Goal: Task Accomplishment & Management: Use online tool/utility

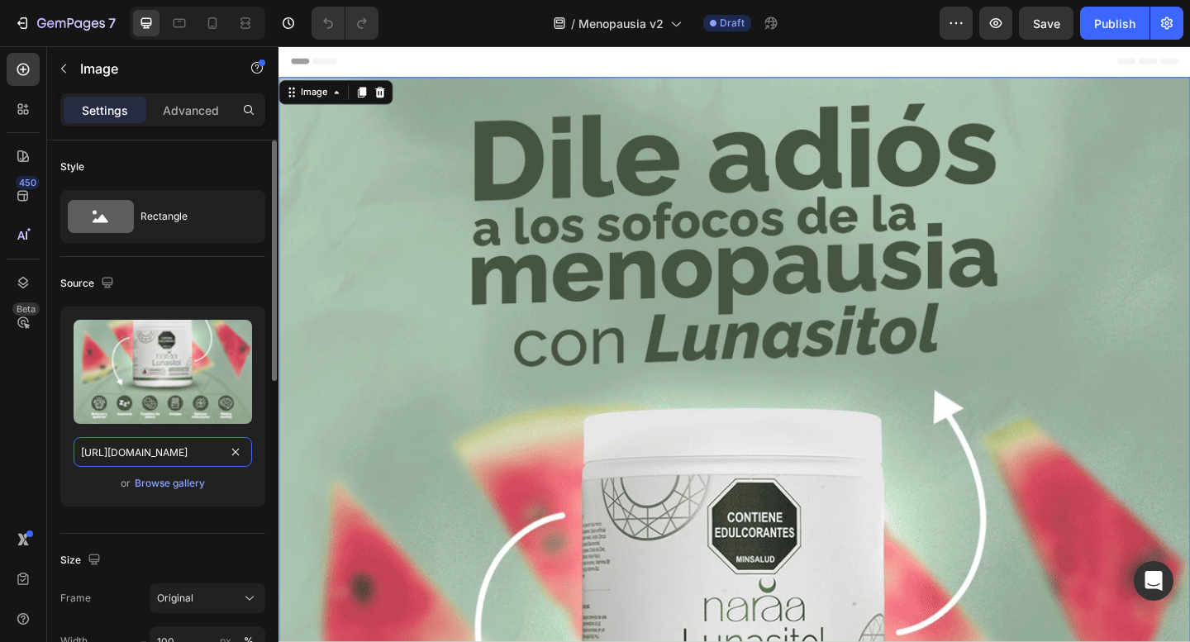
click at [182, 452] on input "[URL][DOMAIN_NAME]" at bounding box center [163, 452] width 178 height 30
paste input "1_7a5e6cf0-e676-4fbd-ab3c-94742bcd4ff5.webp?v=1756164305"
type input "[URL][DOMAIN_NAME]"
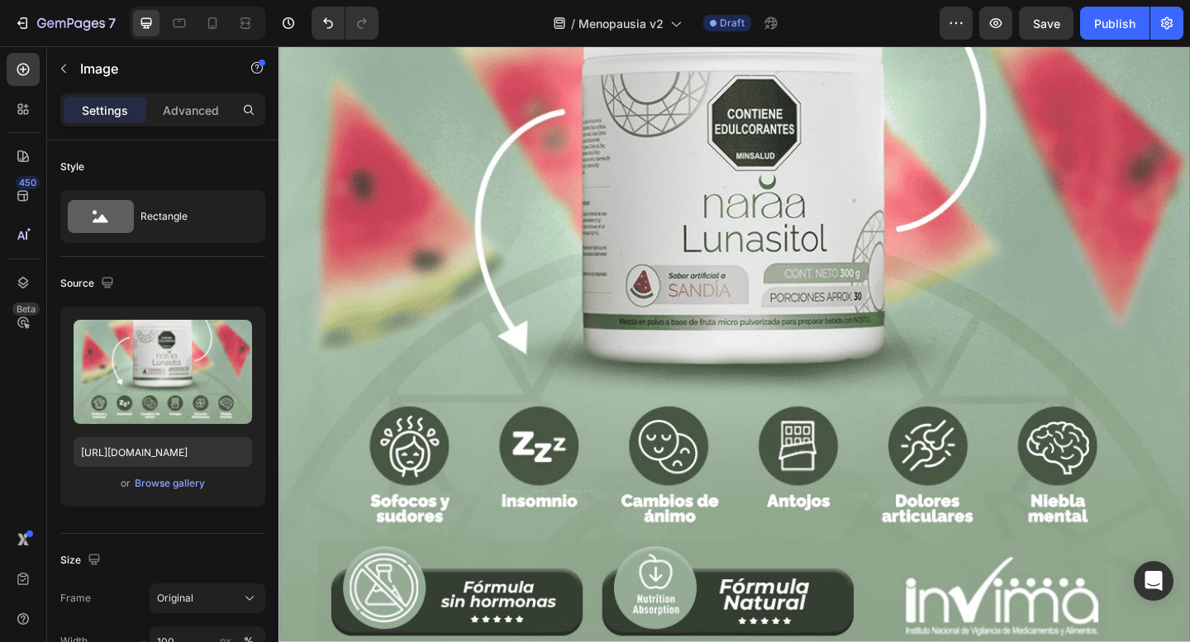
scroll to position [630, 0]
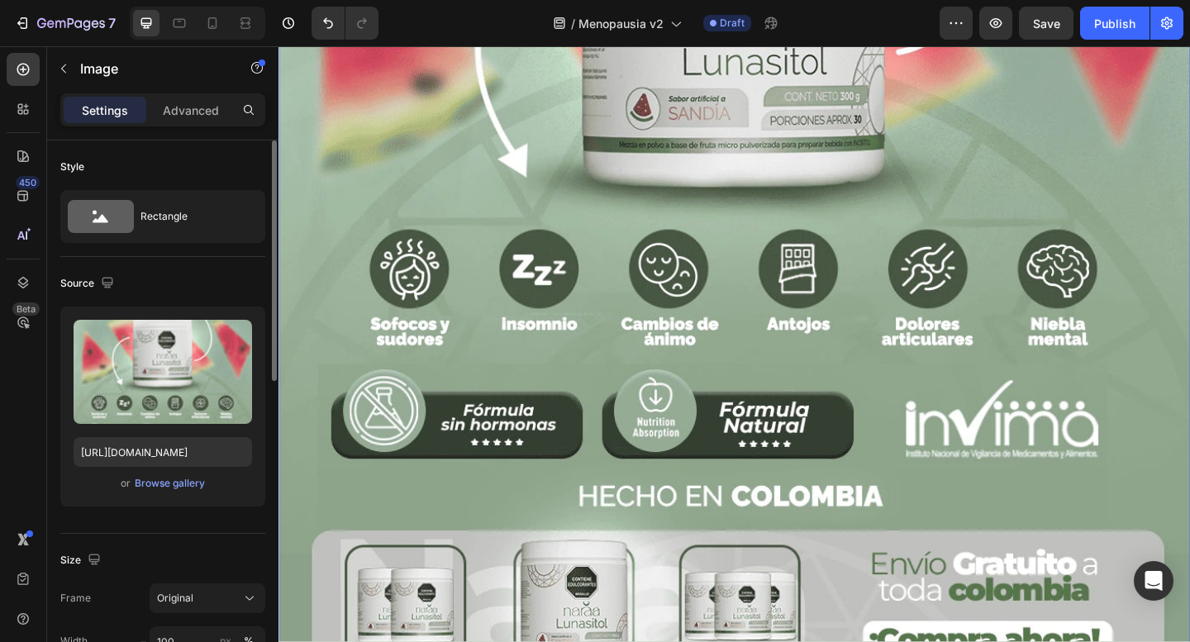
click at [188, 271] on div "Source" at bounding box center [162, 283] width 205 height 26
click at [213, 21] on icon at bounding box center [212, 23] width 17 height 17
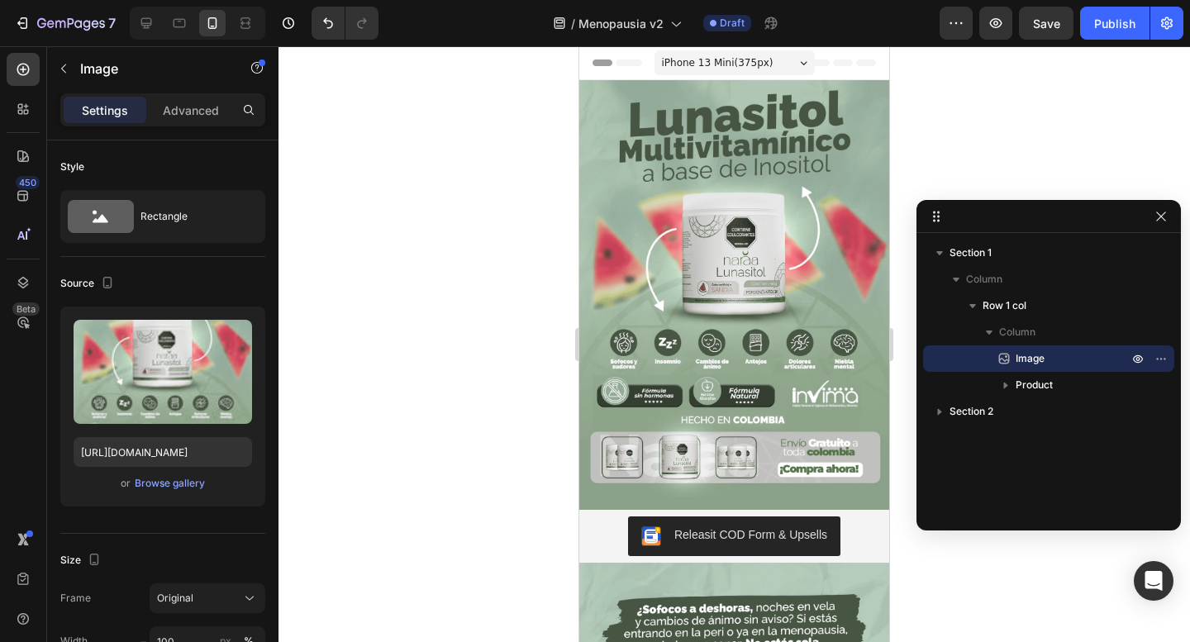
click at [728, 194] on img at bounding box center [734, 288] width 310 height 416
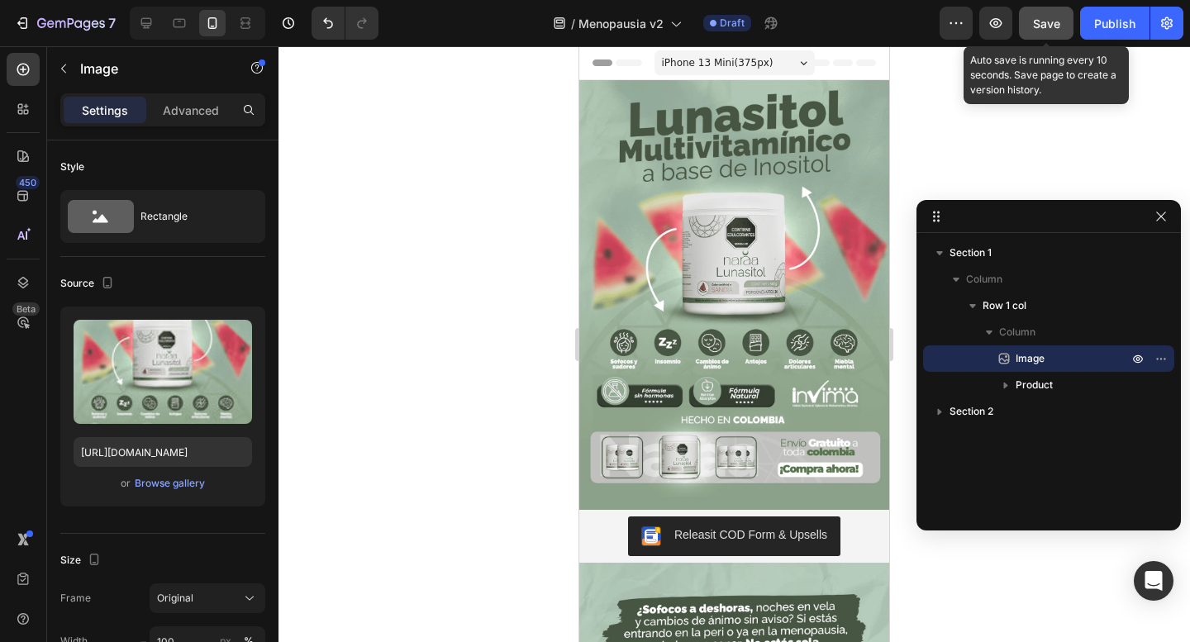
click at [1042, 20] on span "Save" at bounding box center [1046, 24] width 27 height 14
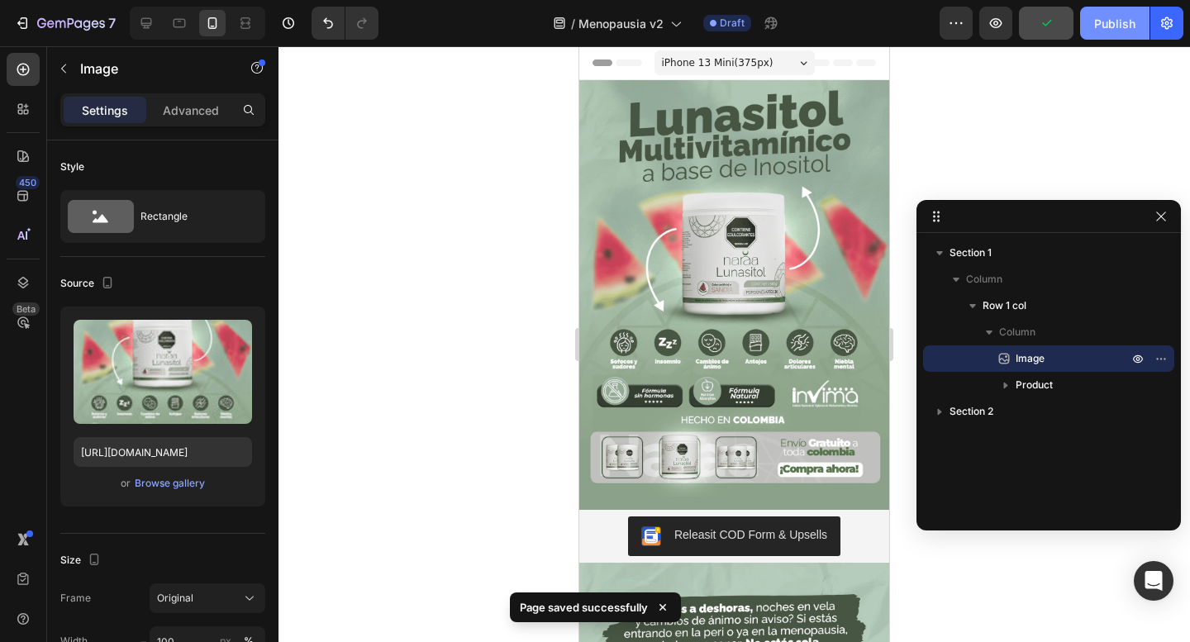
click at [1101, 30] on div "Publish" at bounding box center [1114, 23] width 41 height 17
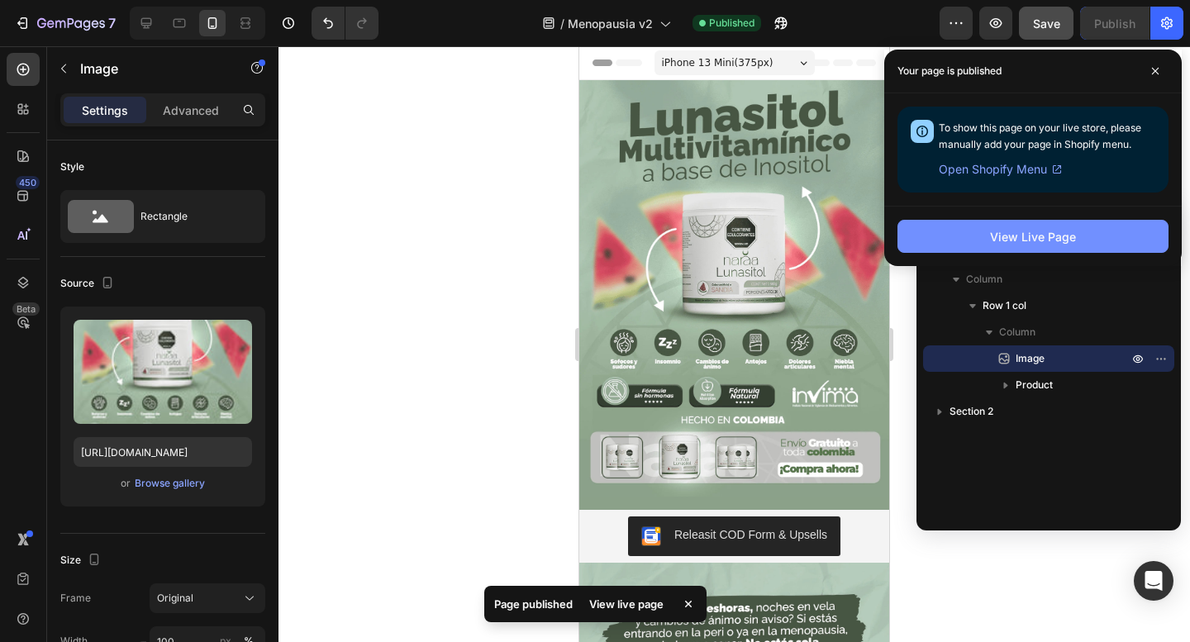
click at [1039, 233] on div "View Live Page" at bounding box center [1033, 236] width 86 height 17
